Goal: Task Accomplishment & Management: Manage account settings

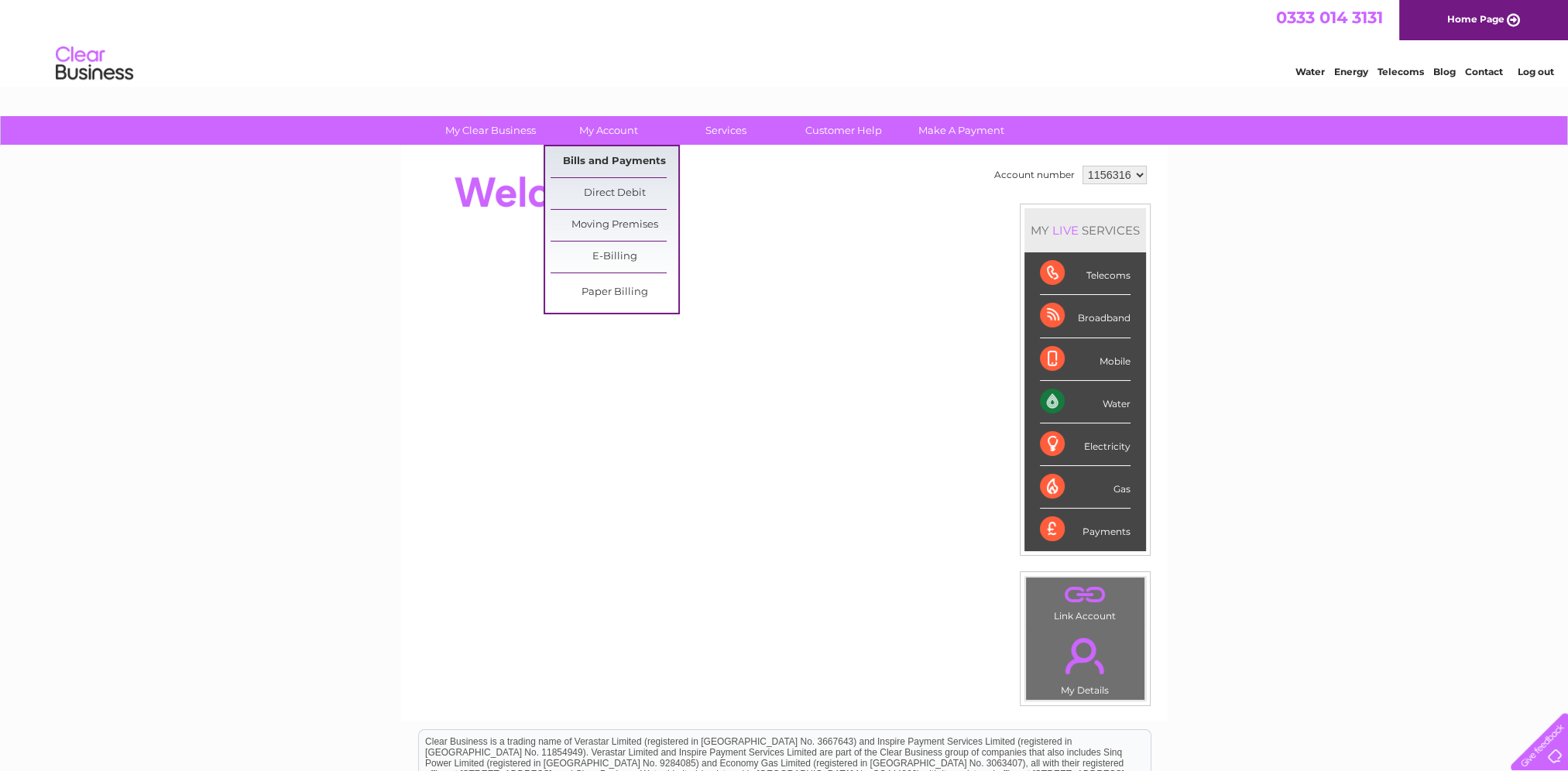
click at [616, 165] on link "Bills and Payments" at bounding box center [614, 161] width 127 height 31
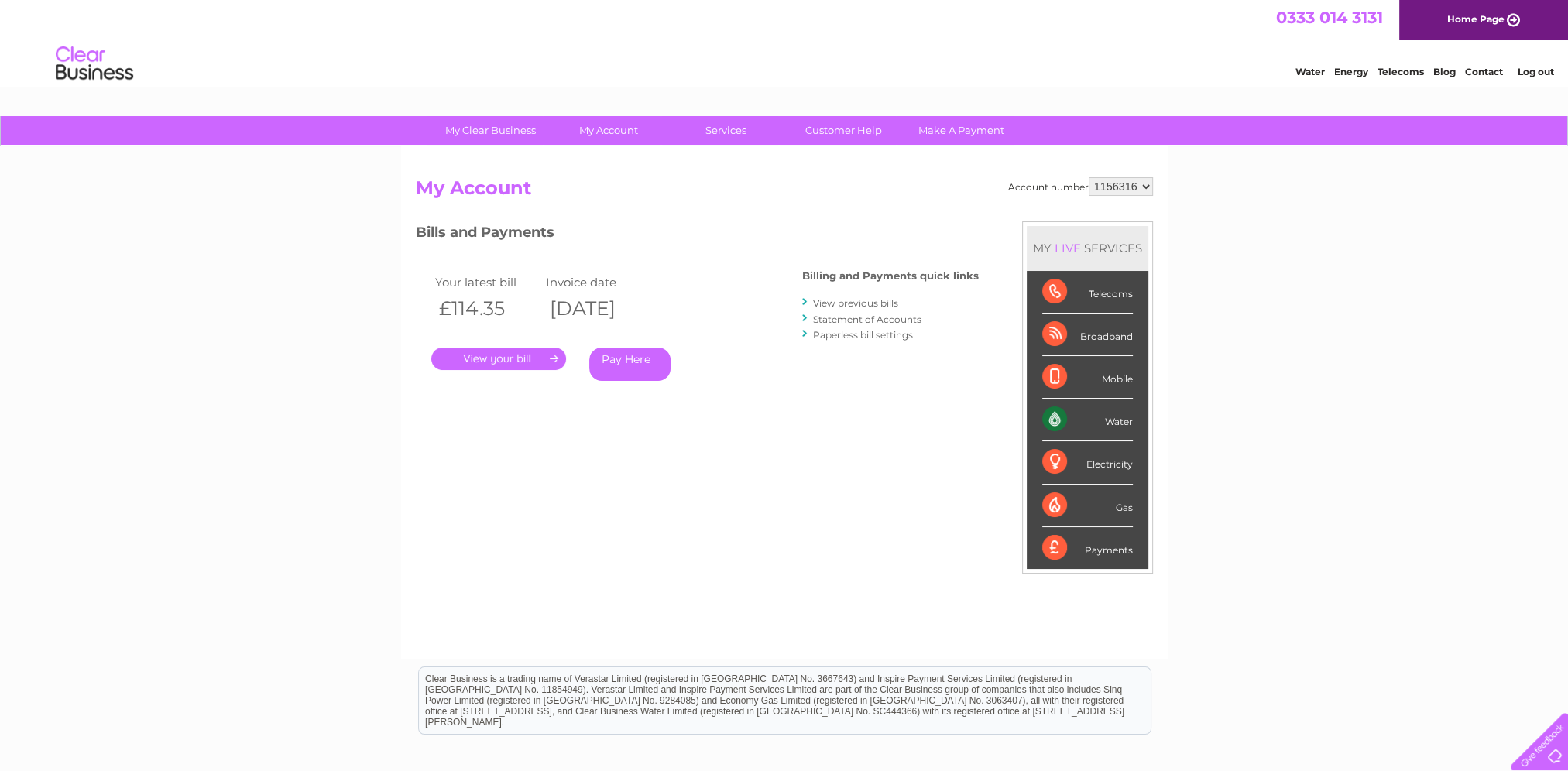
click at [520, 357] on link "." at bounding box center [498, 358] width 135 height 22
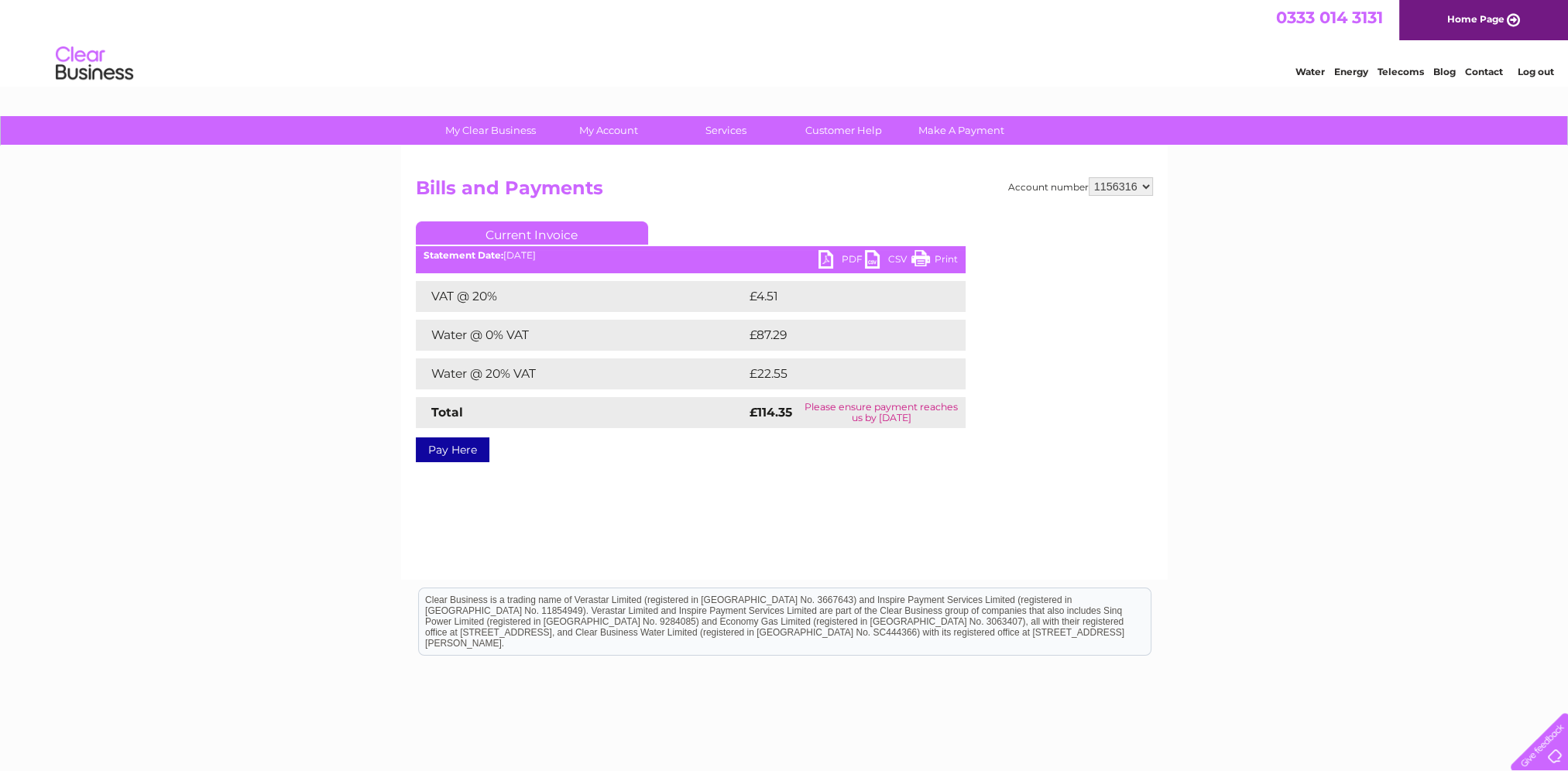
click at [843, 257] on link "PDF" at bounding box center [842, 261] width 46 height 22
click at [522, 1] on div "0333 014 3131 Home Page" at bounding box center [784, 20] width 1568 height 41
